Goal: Information Seeking & Learning: Learn about a topic

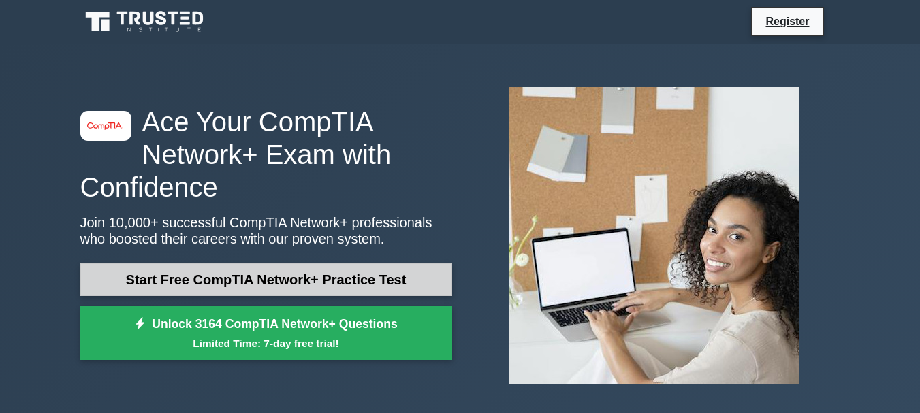
click at [329, 277] on link "Start Free CompTIA Network+ Practice Test" at bounding box center [266, 280] width 372 height 33
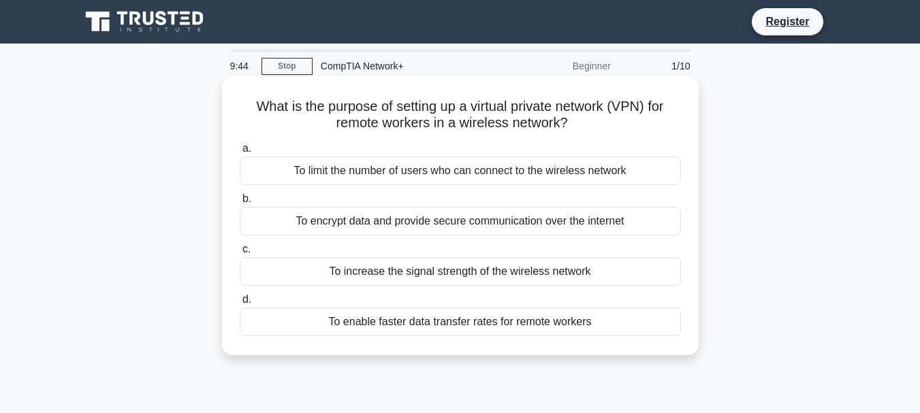
click at [446, 223] on div "To encrypt data and provide secure communication over the internet" at bounding box center [460, 221] width 441 height 29
click at [240, 204] on input "b. To encrypt data and provide secure communication over the internet" at bounding box center [240, 199] width 0 height 9
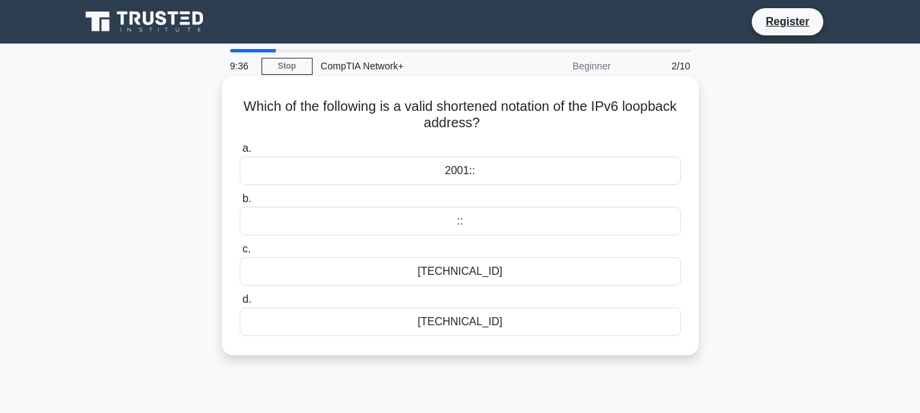
click at [470, 328] on div "[TECHNICAL_ID]" at bounding box center [460, 322] width 441 height 29
click at [240, 304] on input "d. [TECHNICAL_ID]" at bounding box center [240, 300] width 0 height 9
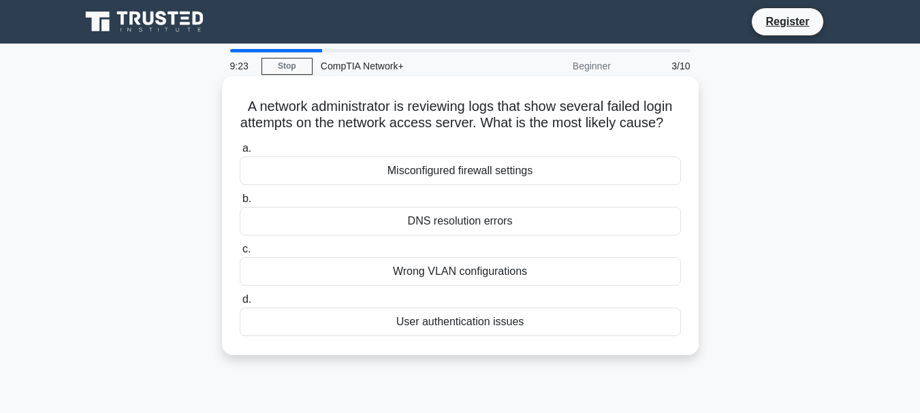
click at [449, 337] on div "User authentication issues" at bounding box center [460, 322] width 441 height 29
click at [240, 304] on input "d. User authentication issues" at bounding box center [240, 300] width 0 height 9
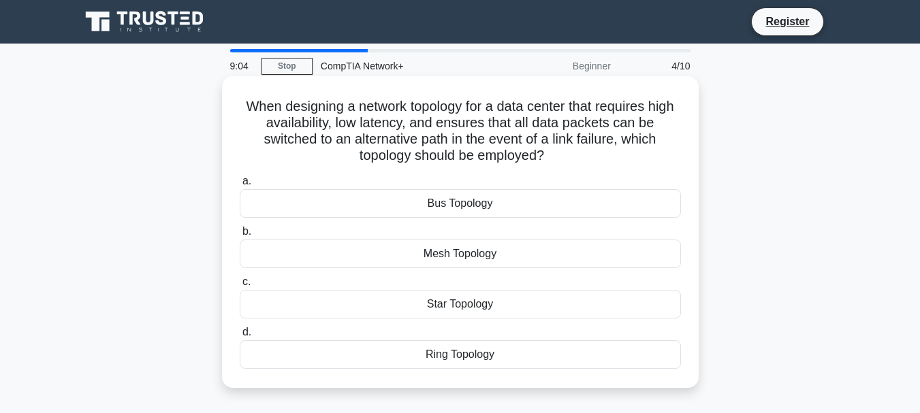
click at [476, 356] on div "Ring Topology" at bounding box center [460, 355] width 441 height 29
click at [240, 337] on input "d. Ring Topology" at bounding box center [240, 332] width 0 height 9
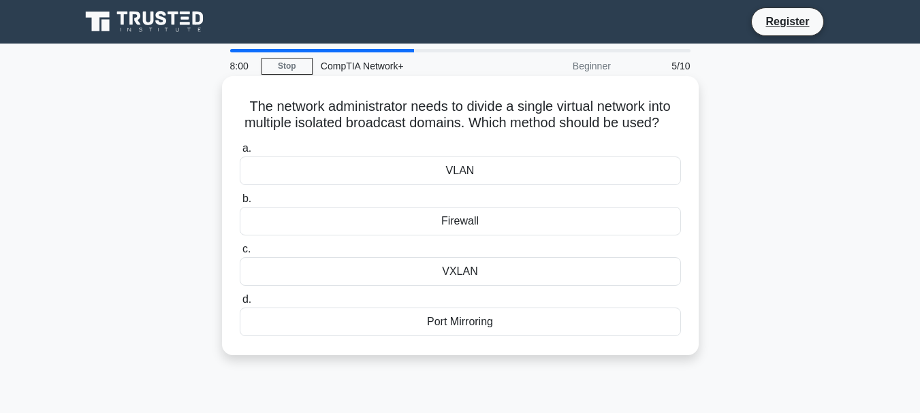
click at [451, 336] on div "Port Mirroring" at bounding box center [460, 322] width 441 height 29
click at [240, 304] on input "d. Port Mirroring" at bounding box center [240, 300] width 0 height 9
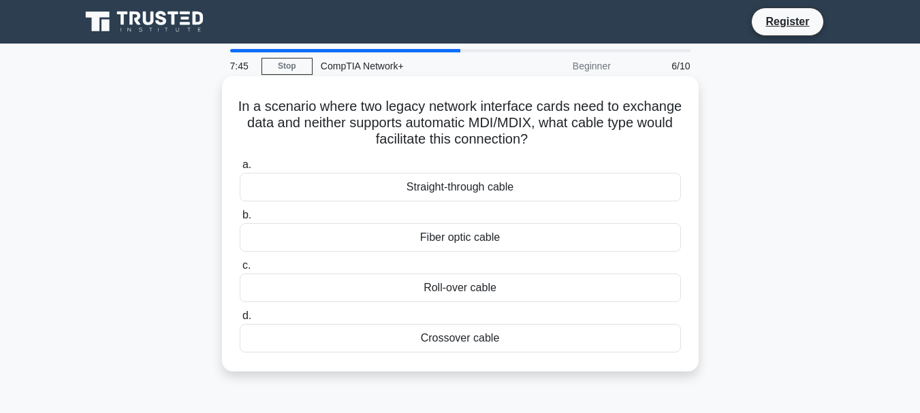
click at [500, 185] on div "Straight-through cable" at bounding box center [460, 187] width 441 height 29
click at [240, 170] on input "a. Straight-through cable" at bounding box center [240, 165] width 0 height 9
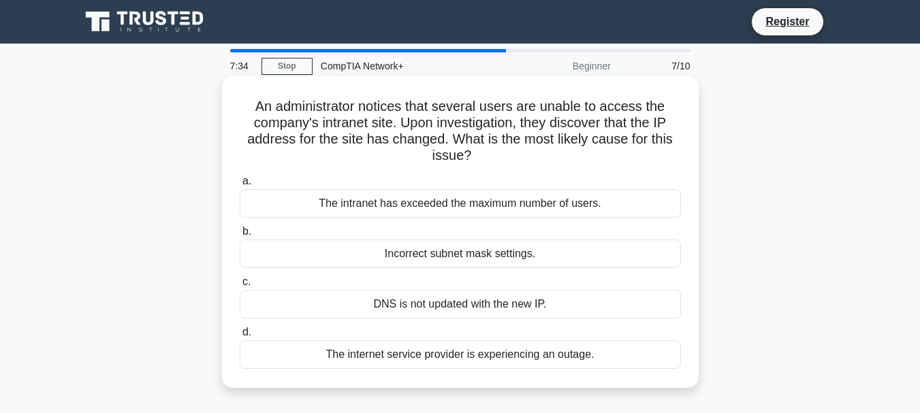
click at [504, 304] on div "DNS is not updated with the new IP." at bounding box center [460, 304] width 441 height 29
click at [240, 287] on input "c. DNS is not updated with the new IP." at bounding box center [240, 282] width 0 height 9
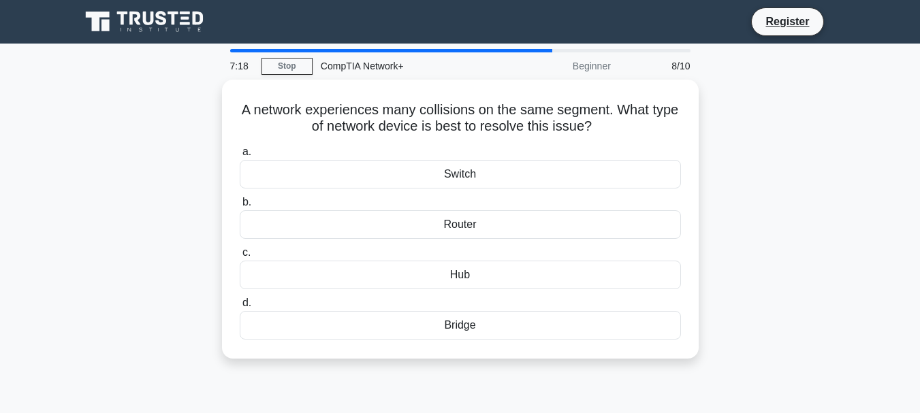
drag, startPoint x: 468, startPoint y: 172, endPoint x: 404, endPoint y: 400, distance: 237.0
click at [404, 400] on div "7:18 Stop CompTIA Network+ Beginner 8/10 A network experiences many collisions …" at bounding box center [460, 389] width 777 height 681
click at [396, 377] on div "7:16 Stop CompTIA Network+ Beginner 8/10 A network experiences many collisions …" at bounding box center [460, 389] width 777 height 681
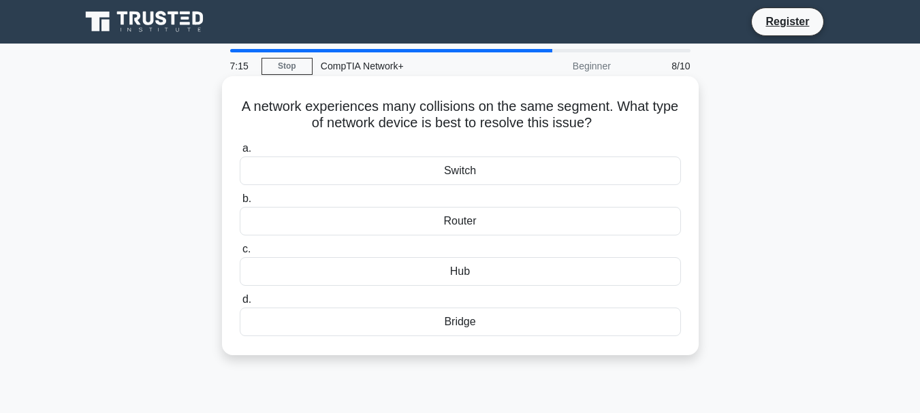
click at [446, 325] on div "Bridge" at bounding box center [460, 322] width 441 height 29
click at [240, 304] on input "d. Bridge" at bounding box center [240, 300] width 0 height 9
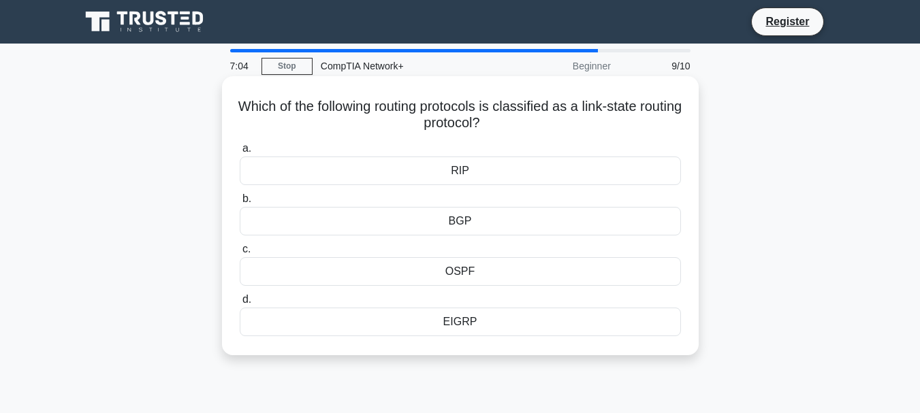
click at [487, 276] on div "OSPF" at bounding box center [460, 271] width 441 height 29
click at [240, 254] on input "c. OSPF" at bounding box center [240, 249] width 0 height 9
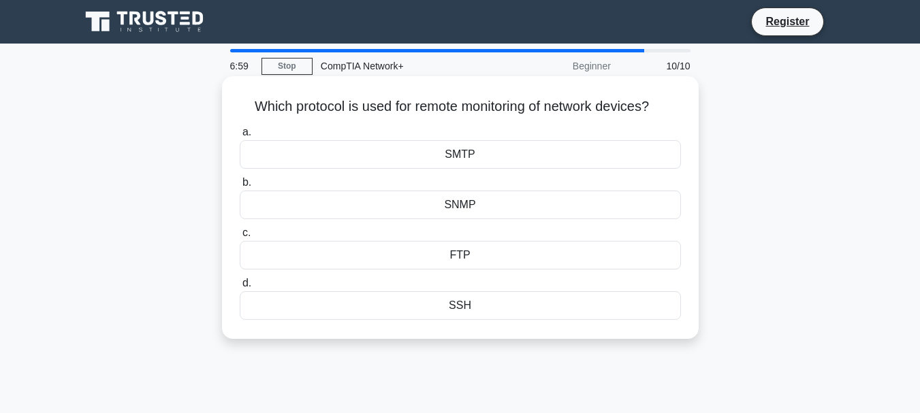
click at [487, 299] on div "SSH" at bounding box center [460, 306] width 441 height 29
click at [240, 288] on input "d. SSH" at bounding box center [240, 283] width 0 height 9
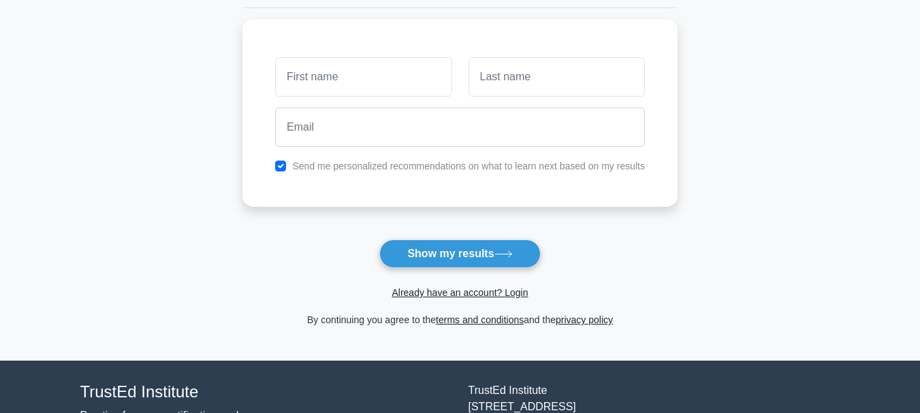
scroll to position [181, 0]
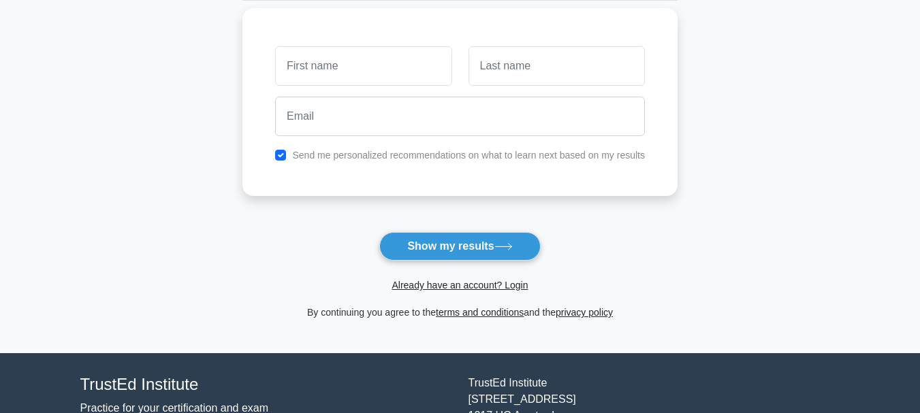
click at [514, 163] on div "Send me personalized recommendations on what to learn next based on my results" at bounding box center [460, 155] width 386 height 16
click at [473, 160] on label "Send me personalized recommendations on what to learn next based on my results" at bounding box center [468, 155] width 353 height 11
